Goal: Transaction & Acquisition: Purchase product/service

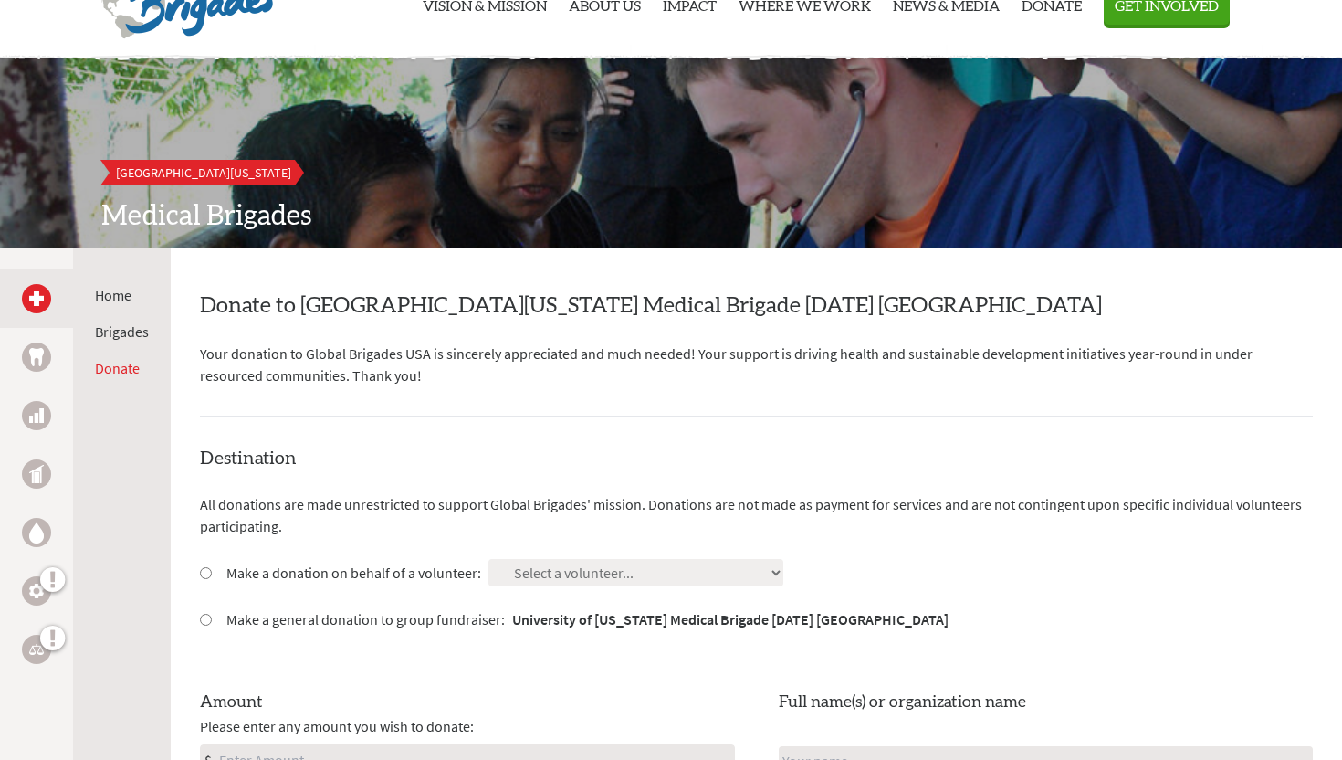
scroll to position [80, 0]
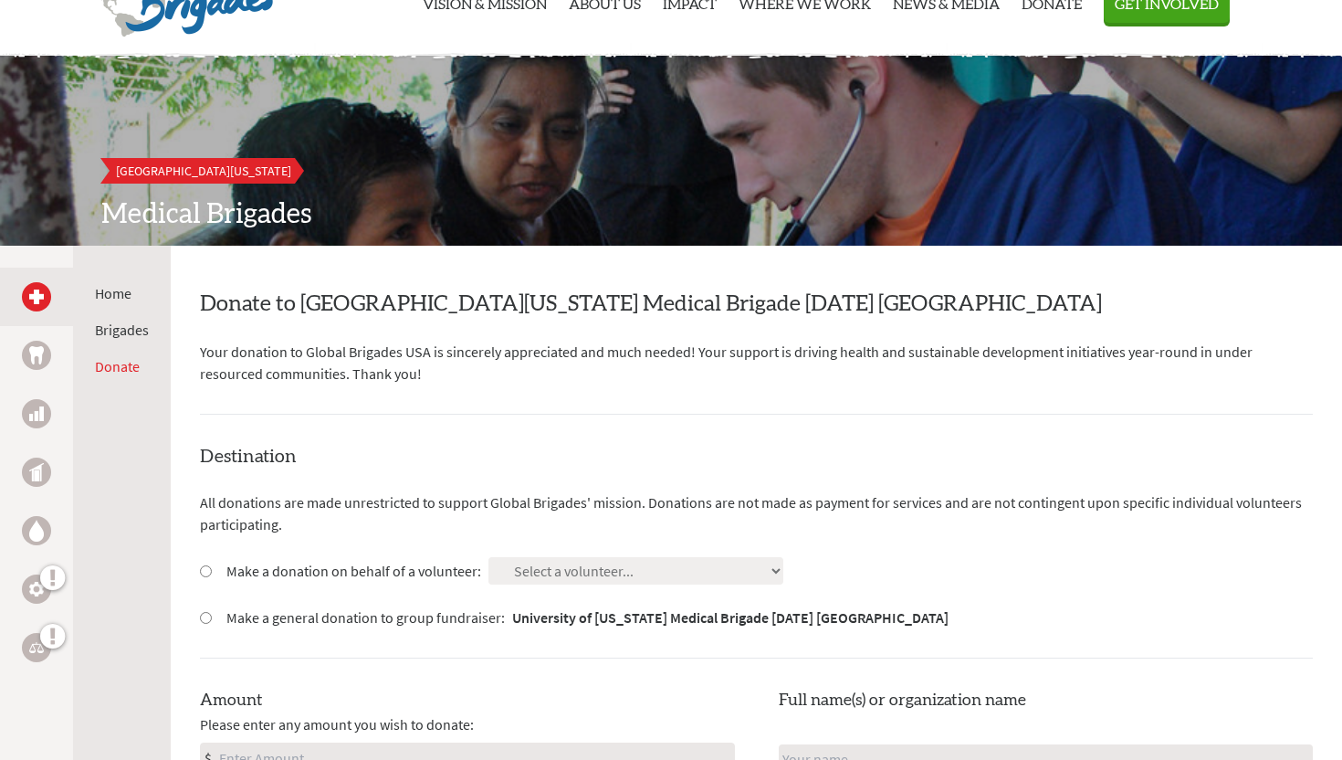
click at [239, 569] on label "Make a donation on behalf of a volunteer:" at bounding box center [353, 571] width 255 height 22
click at [212, 569] on input "Make a donation on behalf of a volunteer:" at bounding box center [206, 571] width 12 height 12
radio input "true"
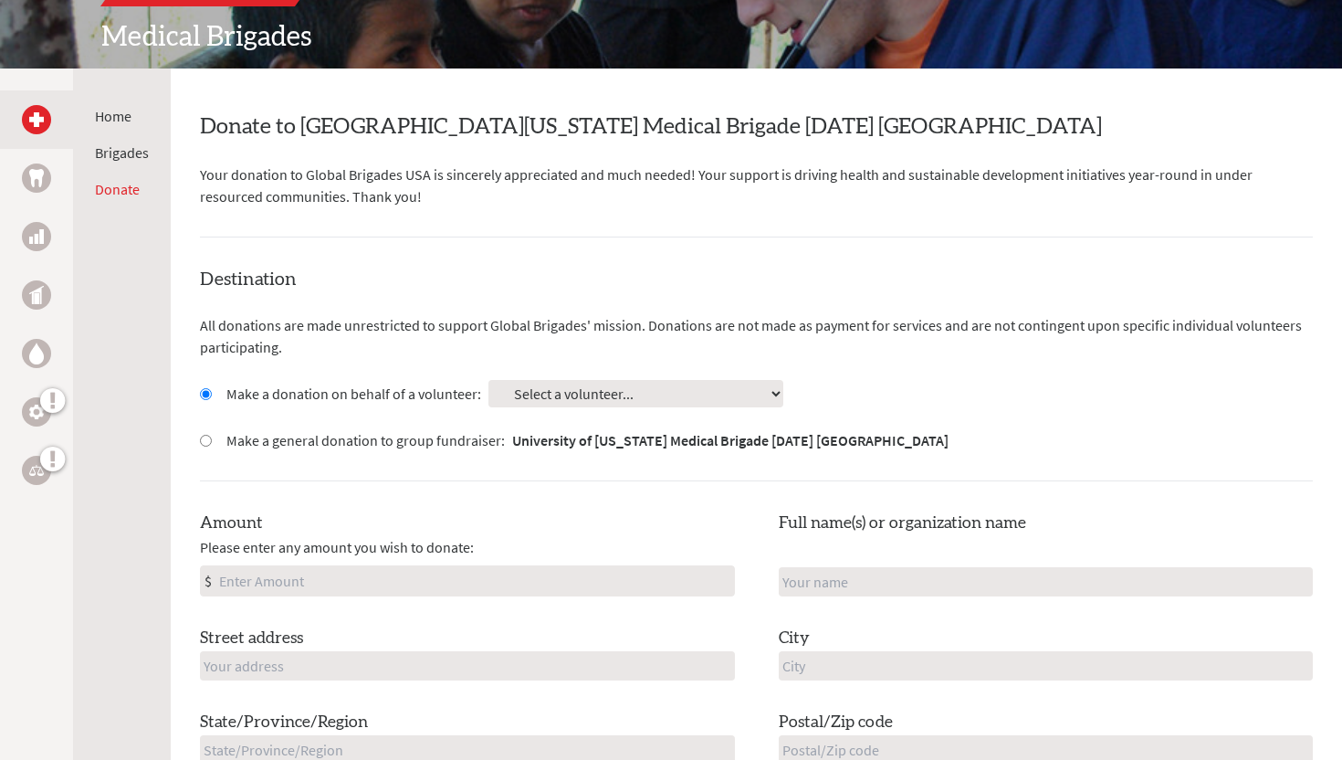
scroll to position [343, 0]
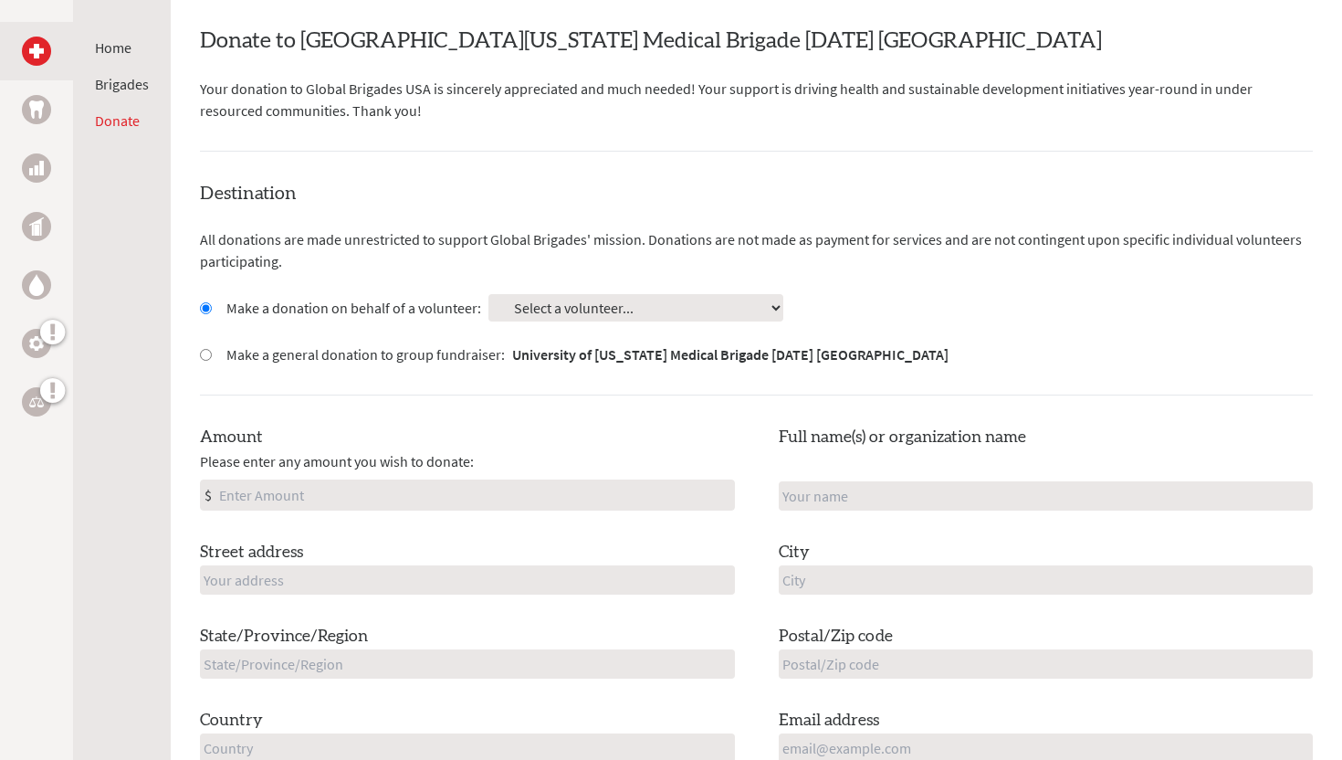
click at [606, 312] on select "Select a volunteer... [PERSON_NAME] [PERSON_NAME] [PERSON_NAME] [PERSON_NAME] […" at bounding box center [635, 307] width 295 height 27
select select "9FDDAE6E-1A09-11F0-B3BE-42010A8A0038"
click at [488, 294] on select "Select a volunteer... [PERSON_NAME] [PERSON_NAME] [PERSON_NAME] [PERSON_NAME] […" at bounding box center [635, 307] width 295 height 27
click at [550, 490] on input "Amount" at bounding box center [474, 494] width 519 height 29
type input "75"
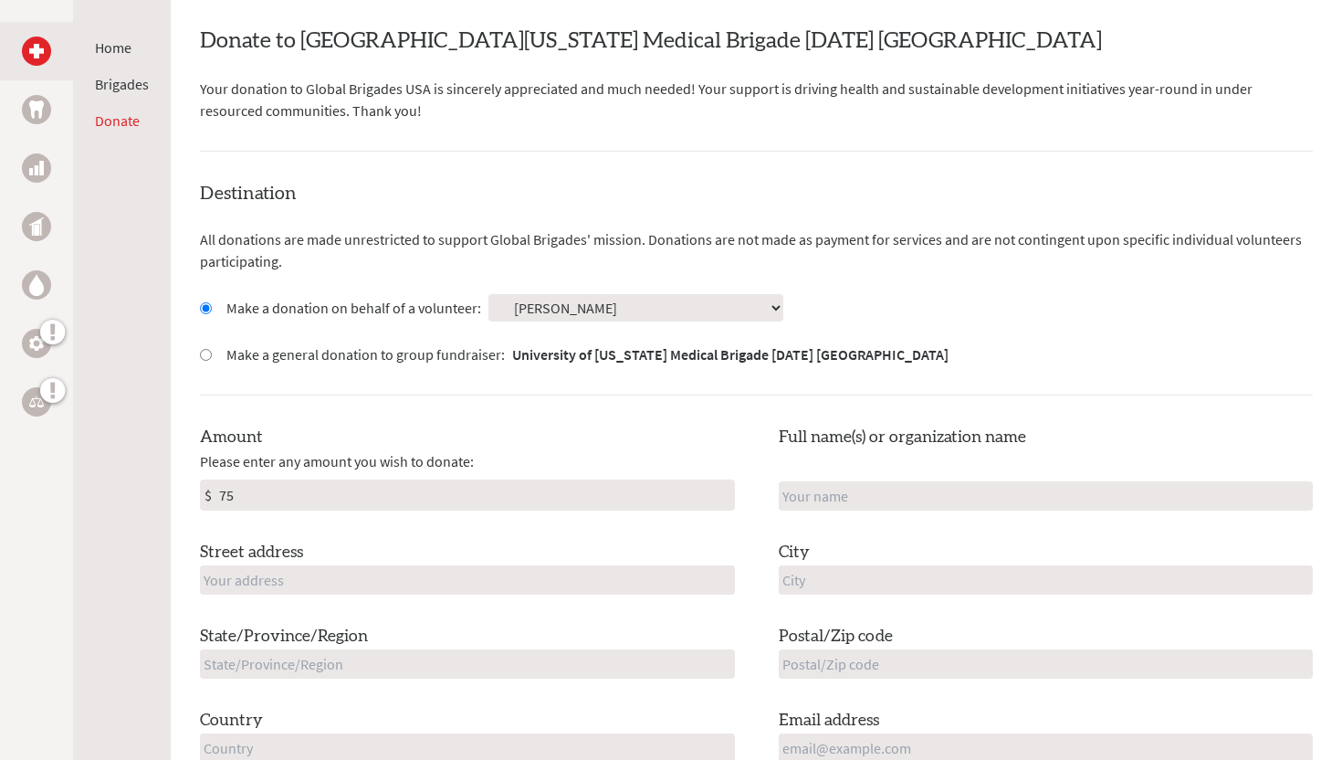
click at [918, 507] on input "text" at bounding box center [1046, 495] width 535 height 29
type input "[PERSON_NAME]"
type input "[STREET_ADDRESS]"
type input "[GEOGRAPHIC_DATA]"
type input "MA"
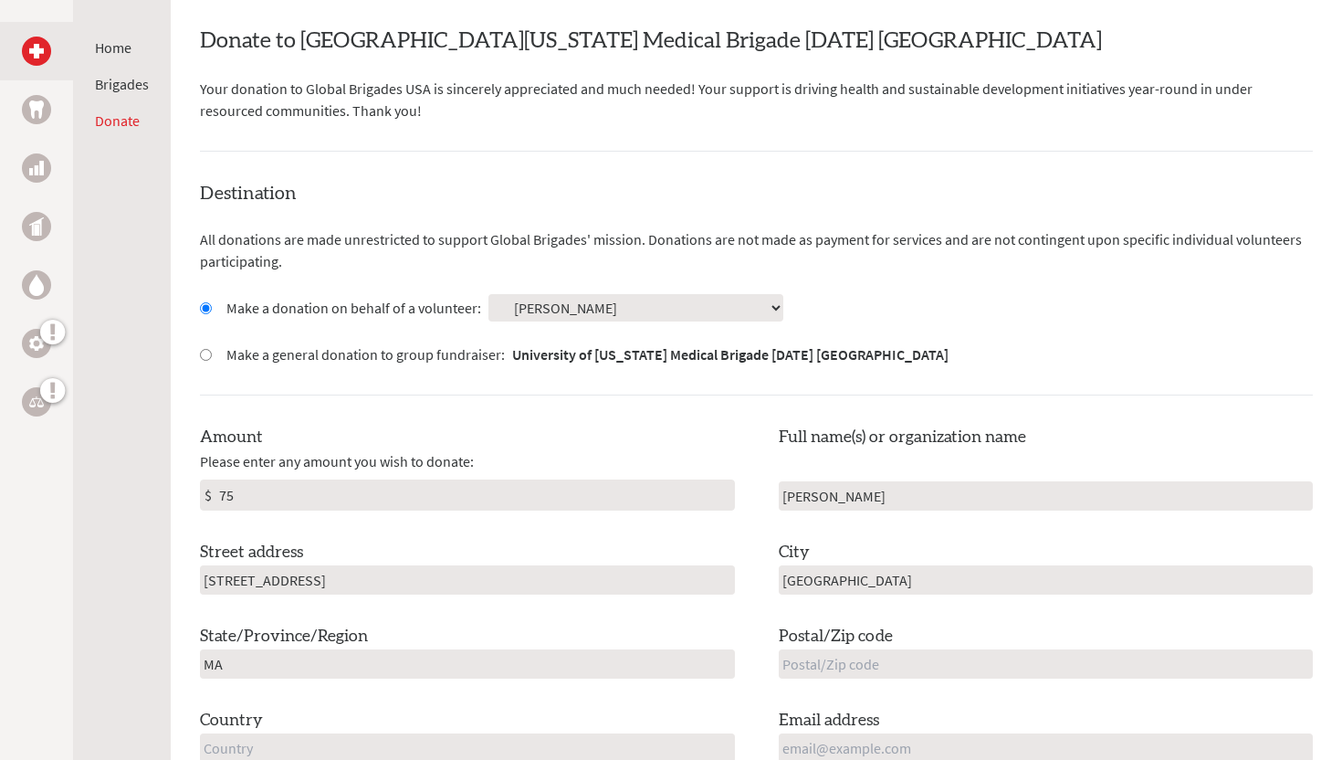
type input "01462-2204"
type input "[GEOGRAPHIC_DATA]"
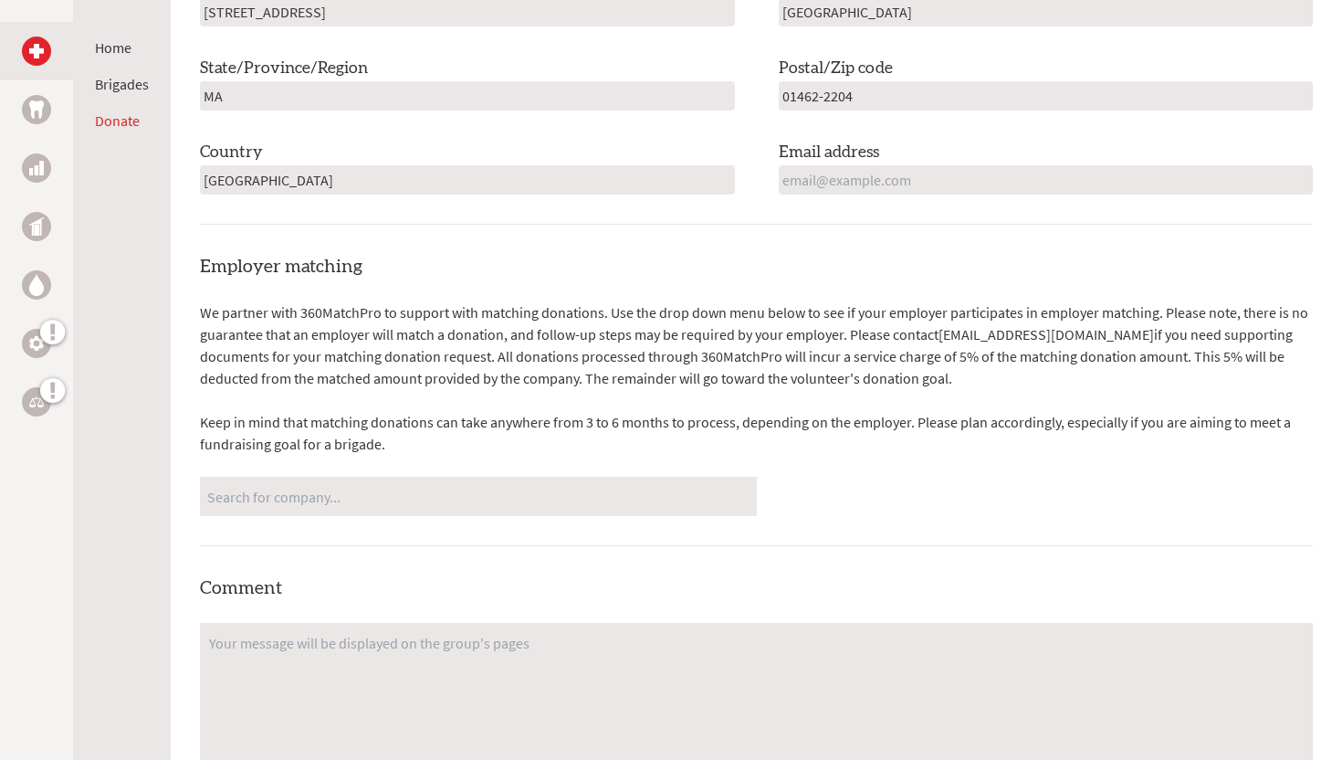
scroll to position [924, 0]
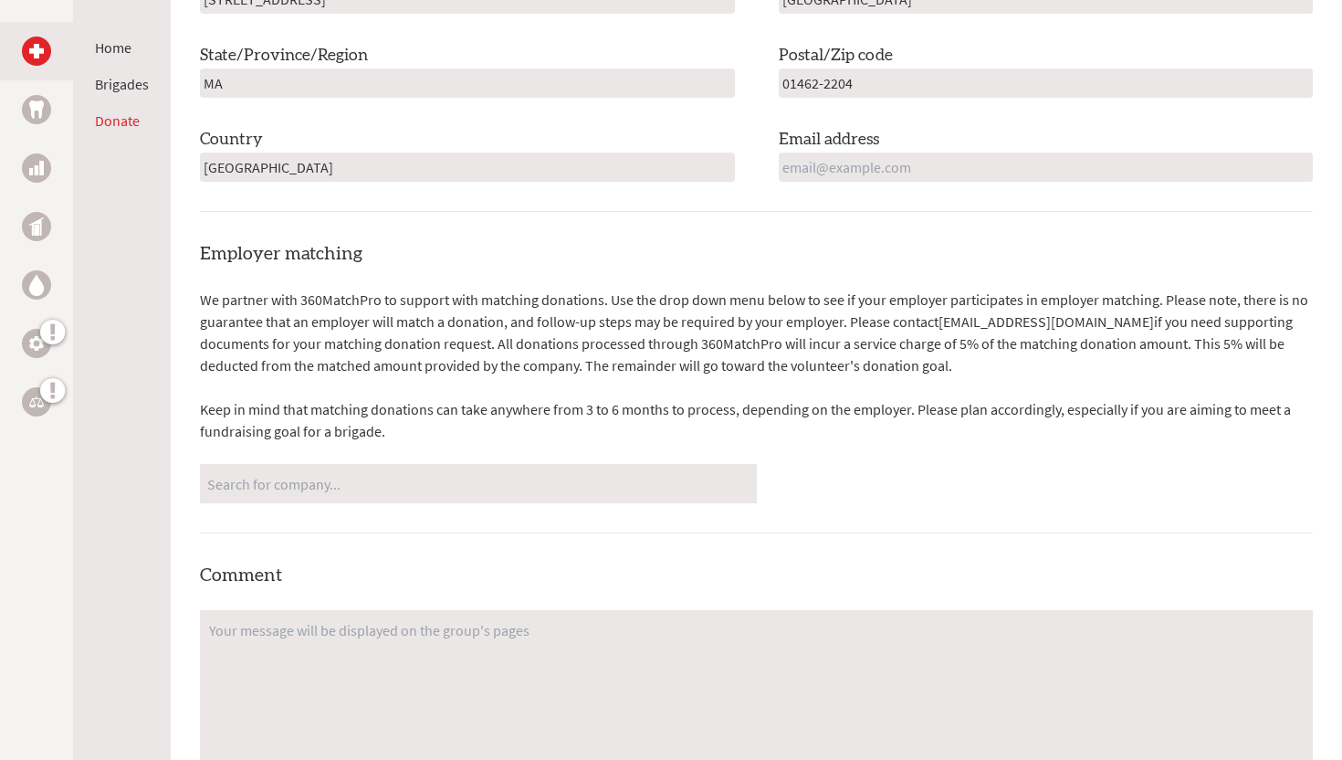
click at [461, 482] on input "Search for company..." at bounding box center [478, 483] width 542 height 32
type input "u"
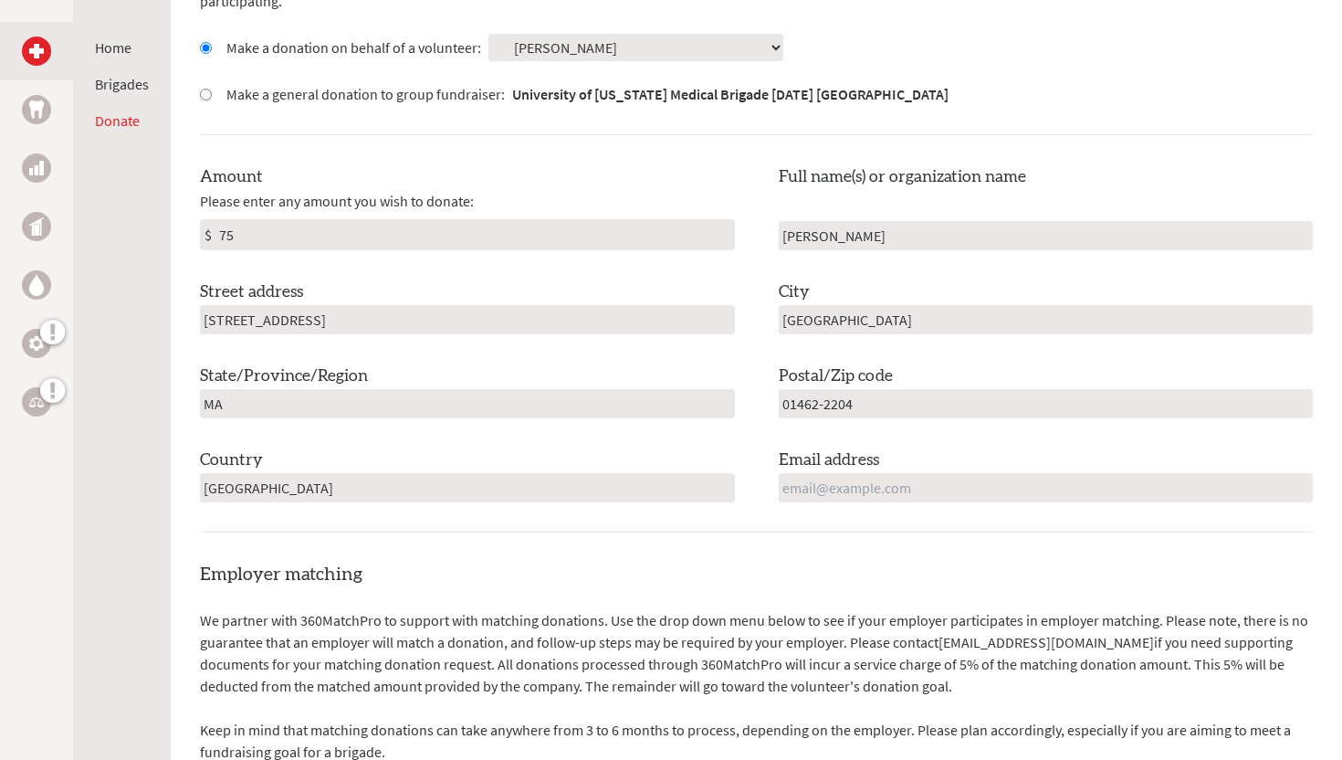
scroll to position [603, 0]
click at [871, 489] on input "email" at bounding box center [1046, 488] width 535 height 29
type input "[EMAIL_ADDRESS][DOMAIN_NAME]"
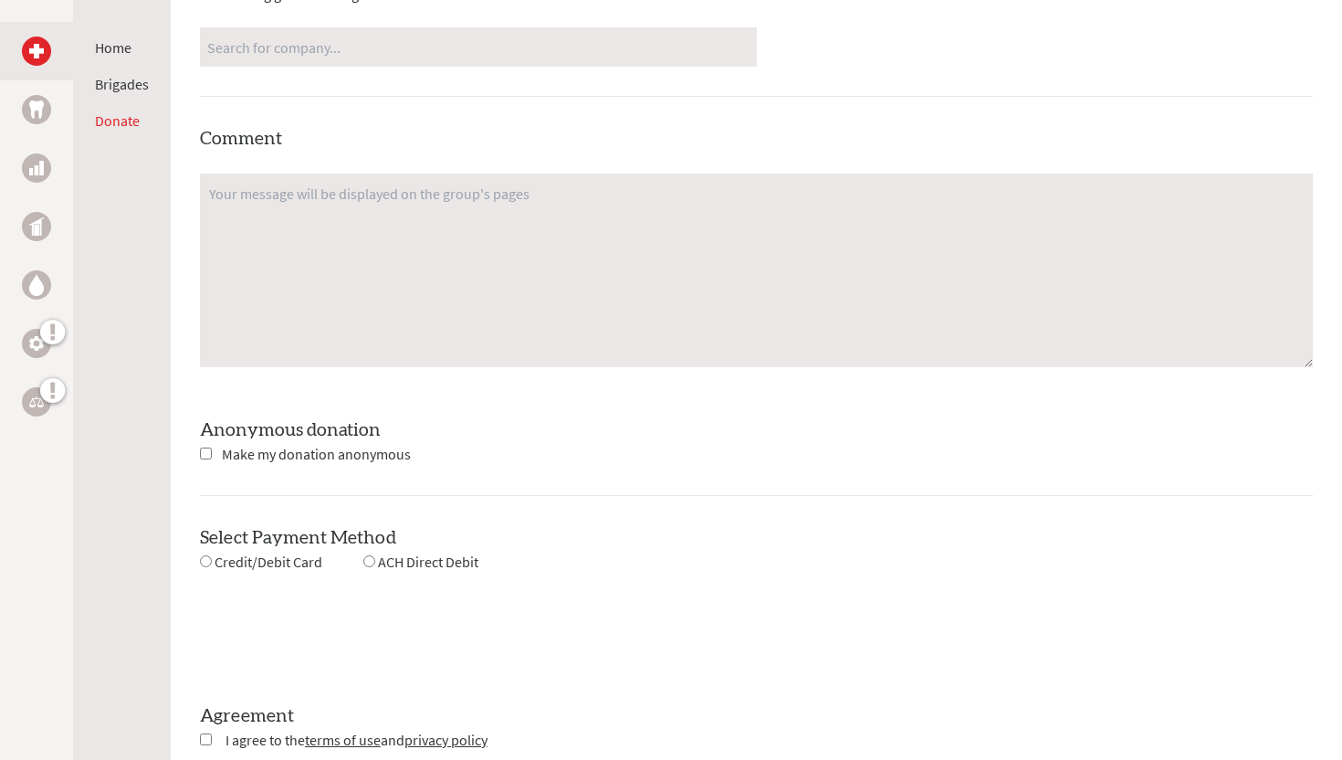
scroll to position [1418, 0]
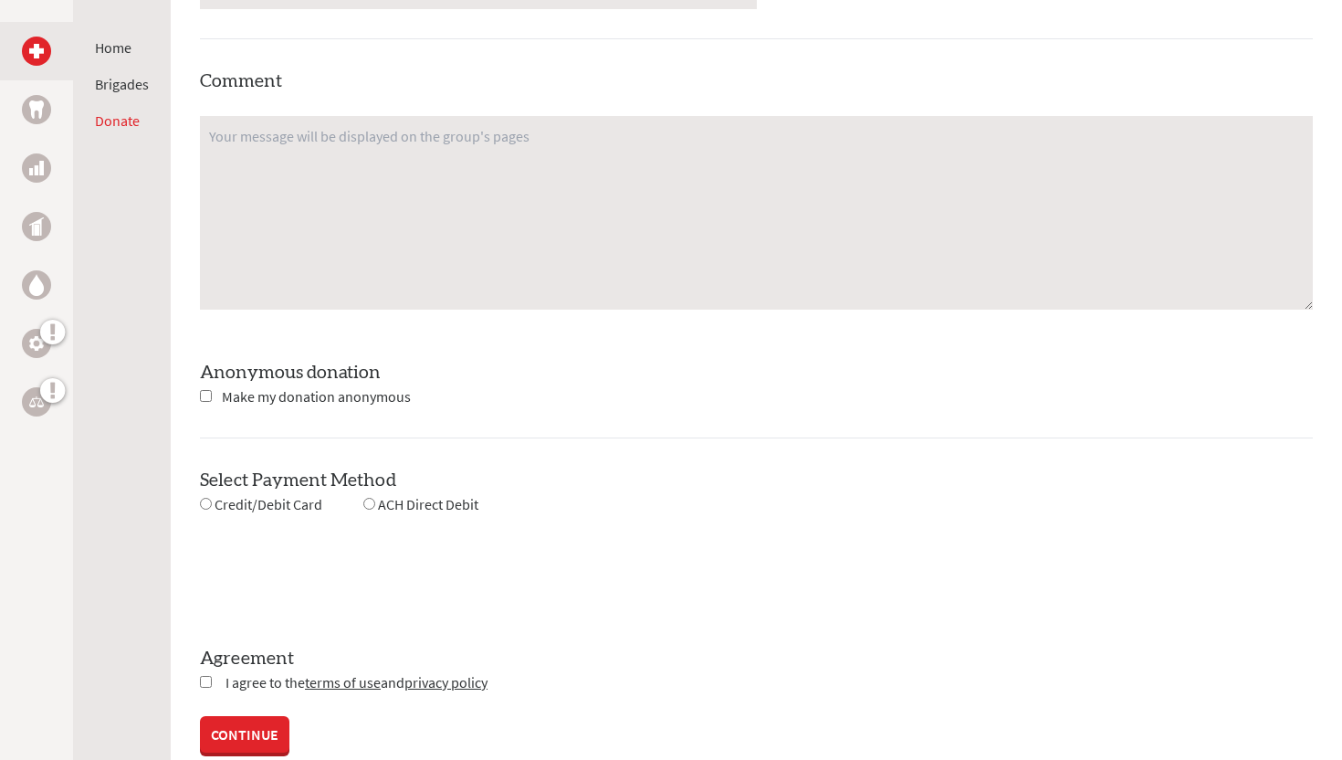
click at [317, 392] on span "Make my donation anonymous" at bounding box center [316, 396] width 189 height 18
click at [258, 404] on span "Make my donation anonymous" at bounding box center [316, 396] width 189 height 18
click at [202, 391] on input "checkbox" at bounding box center [206, 396] width 12 height 12
checkbox input "true"
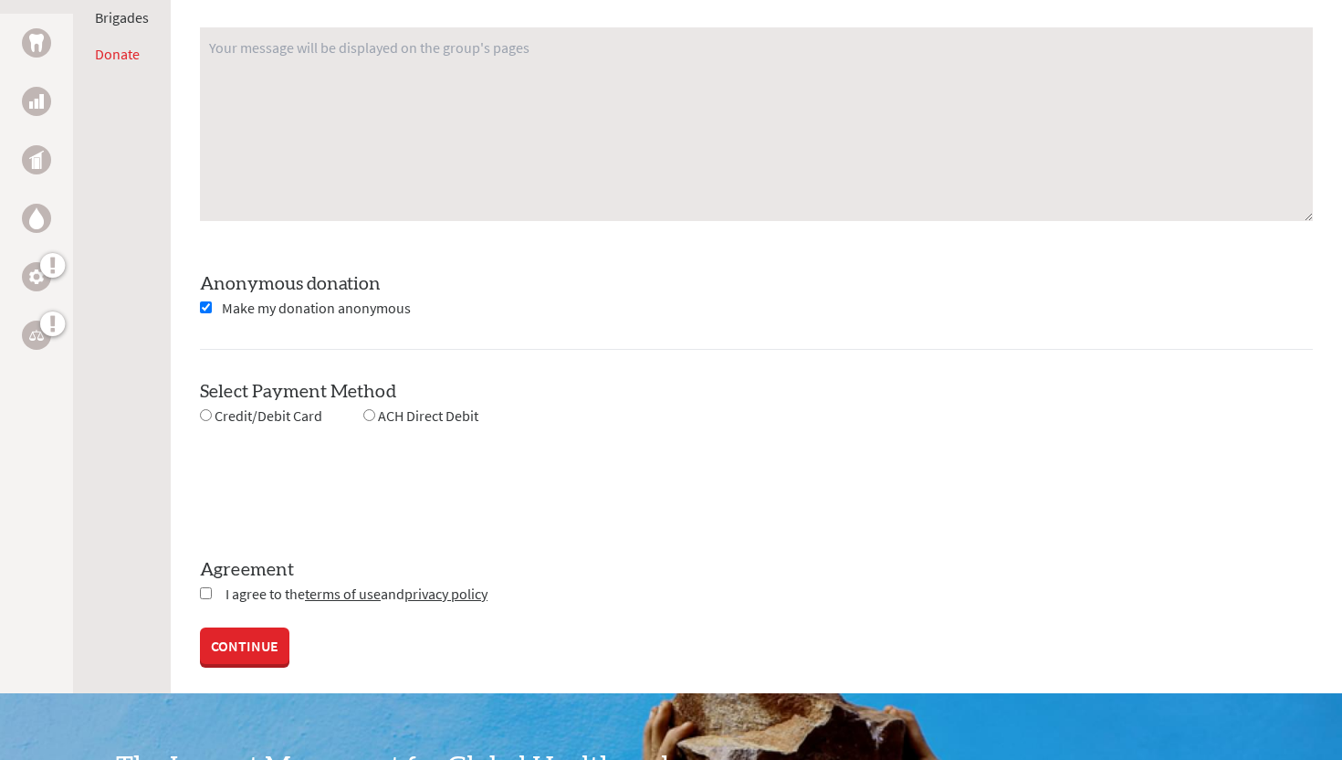
scroll to position [1529, 0]
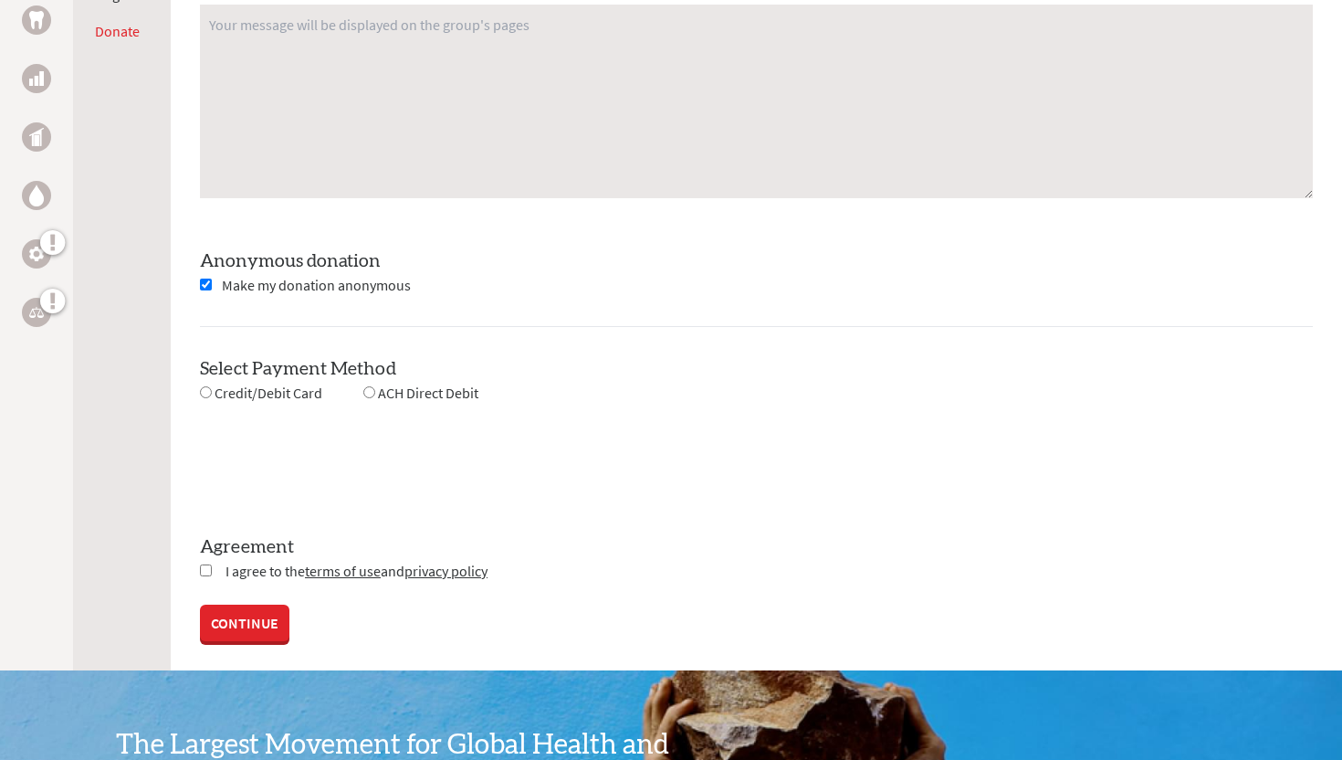
click at [246, 391] on span "Credit/Debit Card" at bounding box center [269, 392] width 108 height 18
click at [208, 390] on input "radio" at bounding box center [206, 392] width 12 height 12
radio input "true"
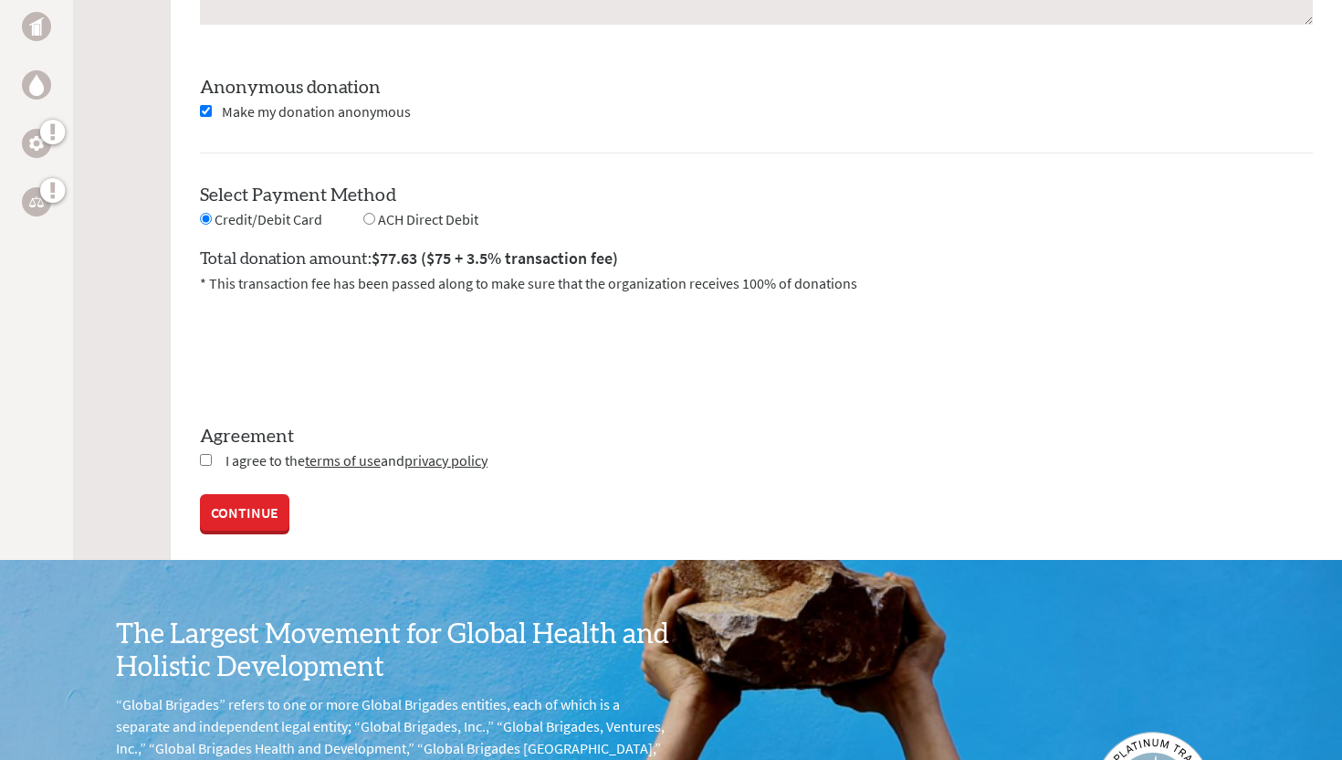
scroll to position [1712, 0]
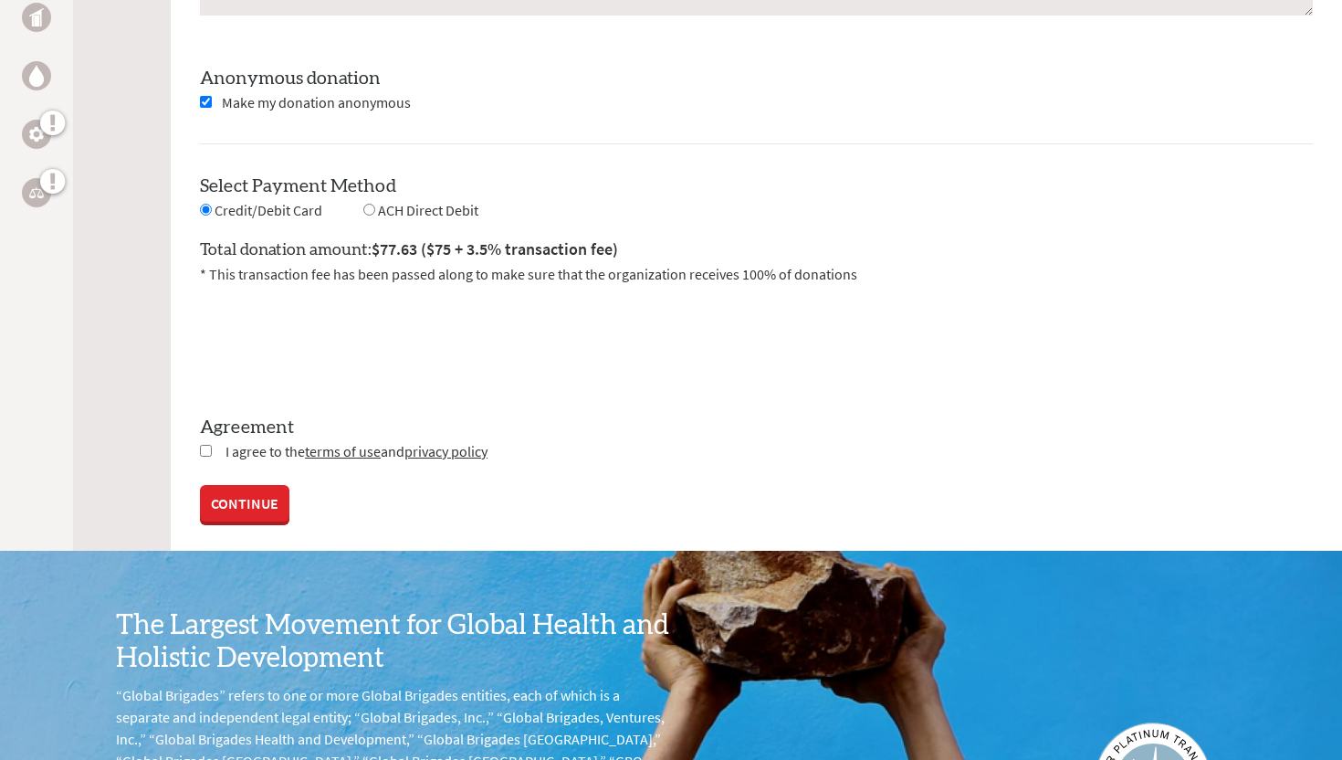
click at [240, 449] on span "I agree to the terms of use and privacy policy" at bounding box center [357, 451] width 262 height 18
click at [207, 445] on input "checkbox" at bounding box center [206, 451] width 12 height 12
checkbox input "true"
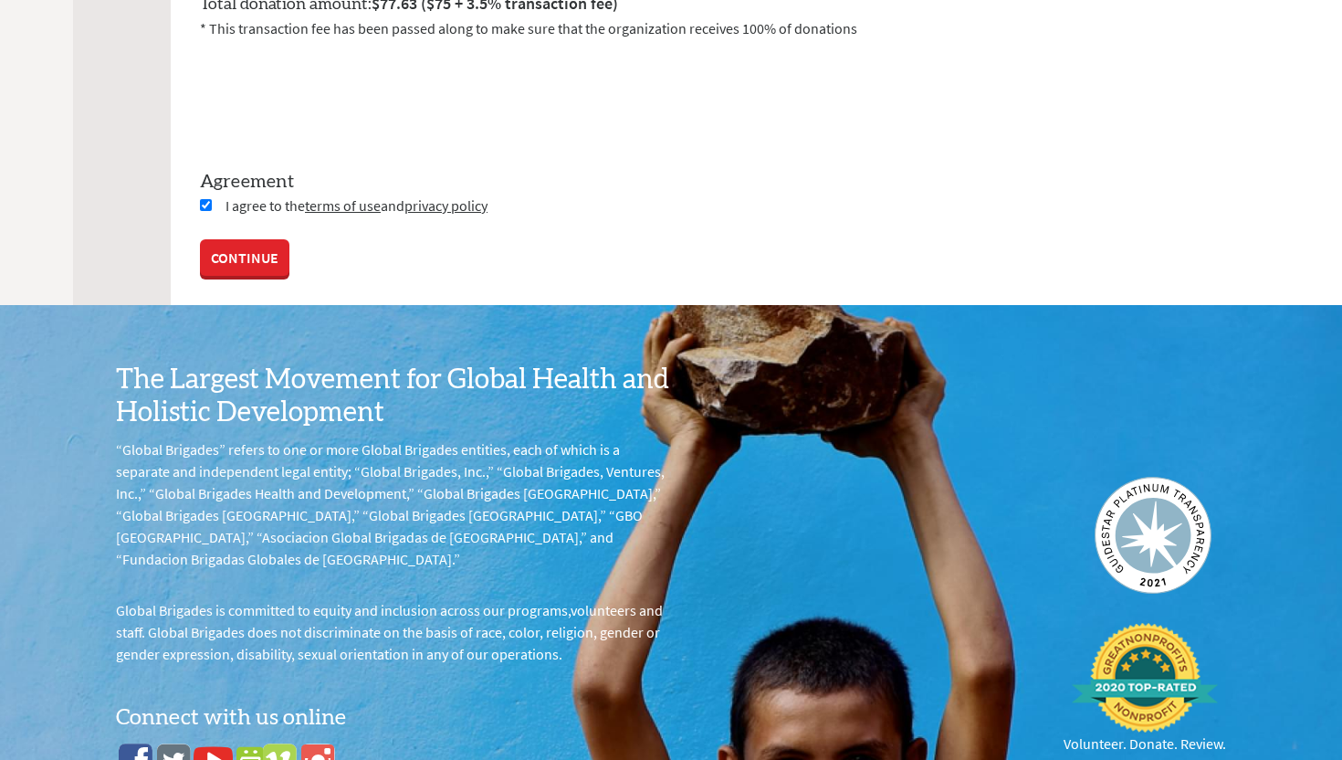
scroll to position [1964, 0]
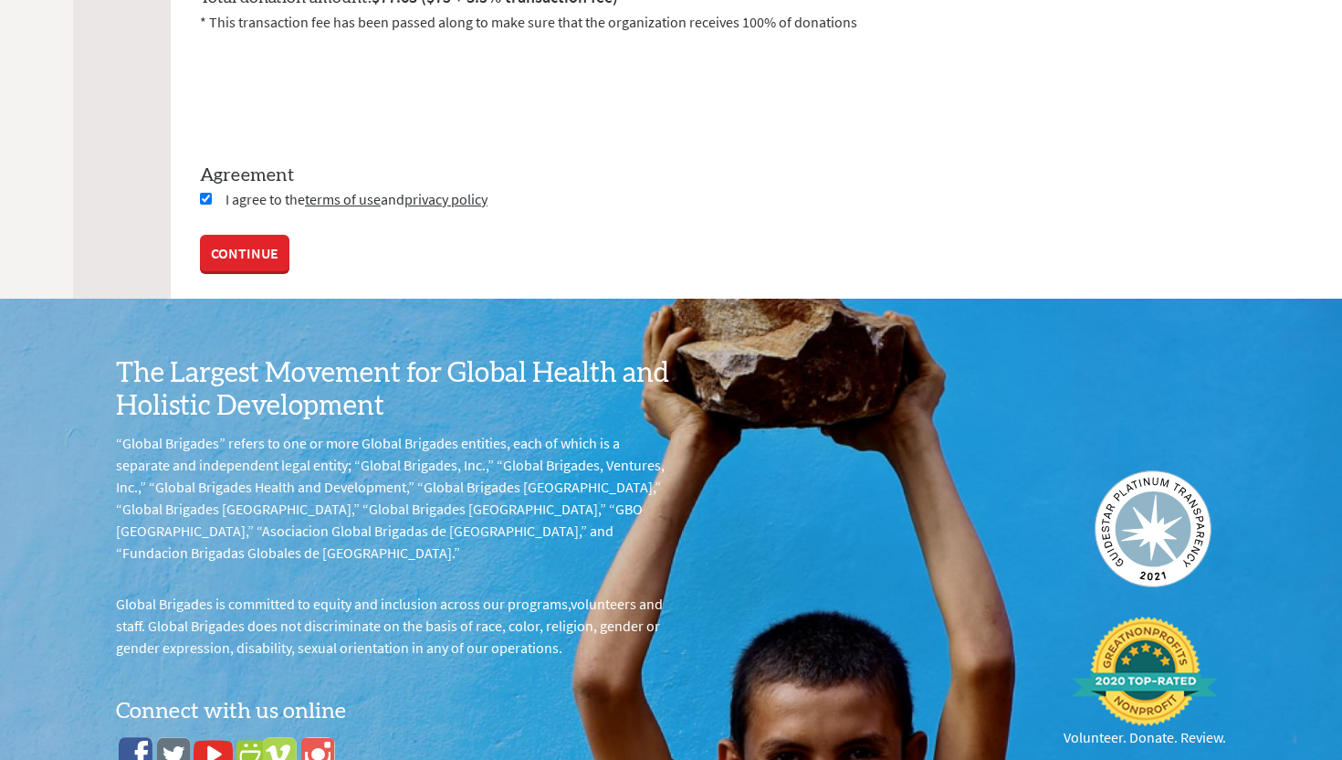
click at [266, 247] on link "CONTINUE" at bounding box center [244, 253] width 89 height 37
